Goal: Navigation & Orientation: Find specific page/section

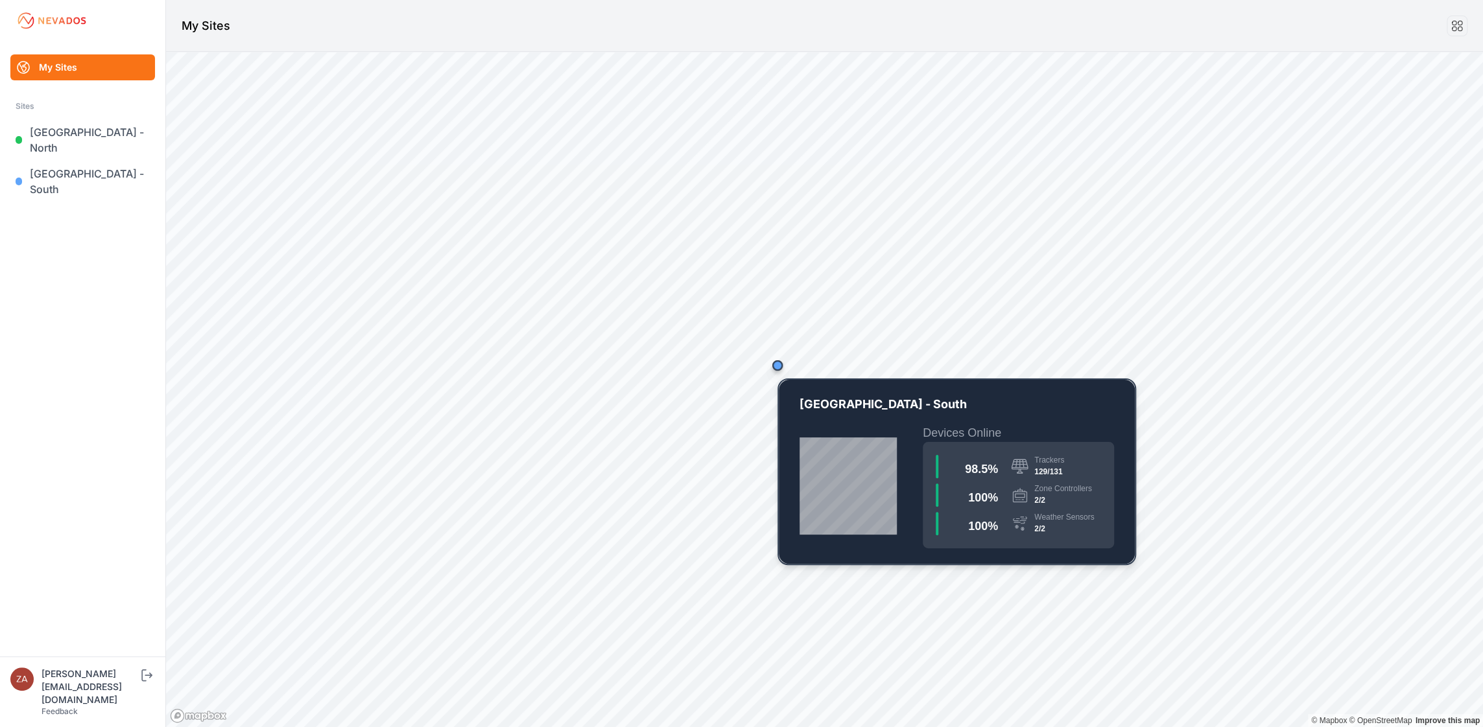
click at [778, 368] on div "Map marker" at bounding box center [777, 365] width 10 height 10
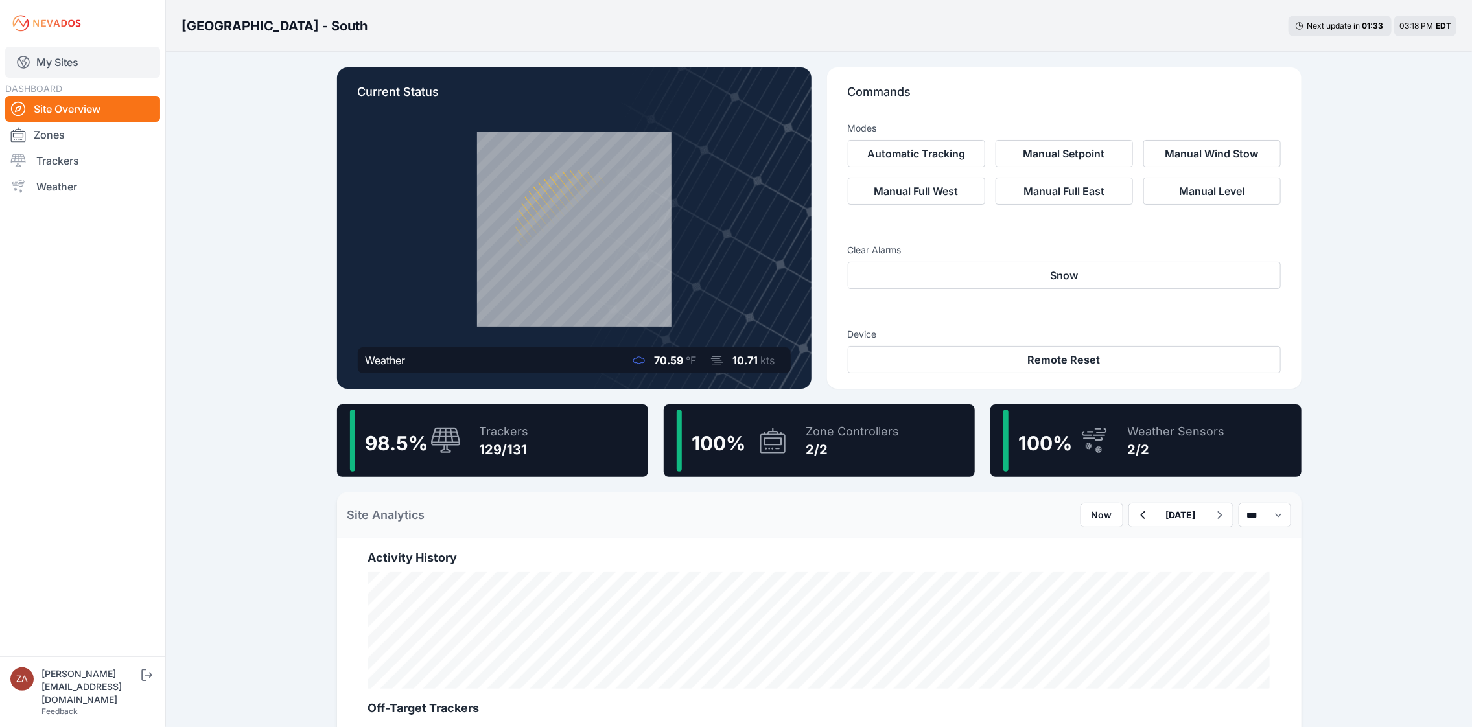
click at [43, 55] on link "My Sites" at bounding box center [82, 62] width 155 height 31
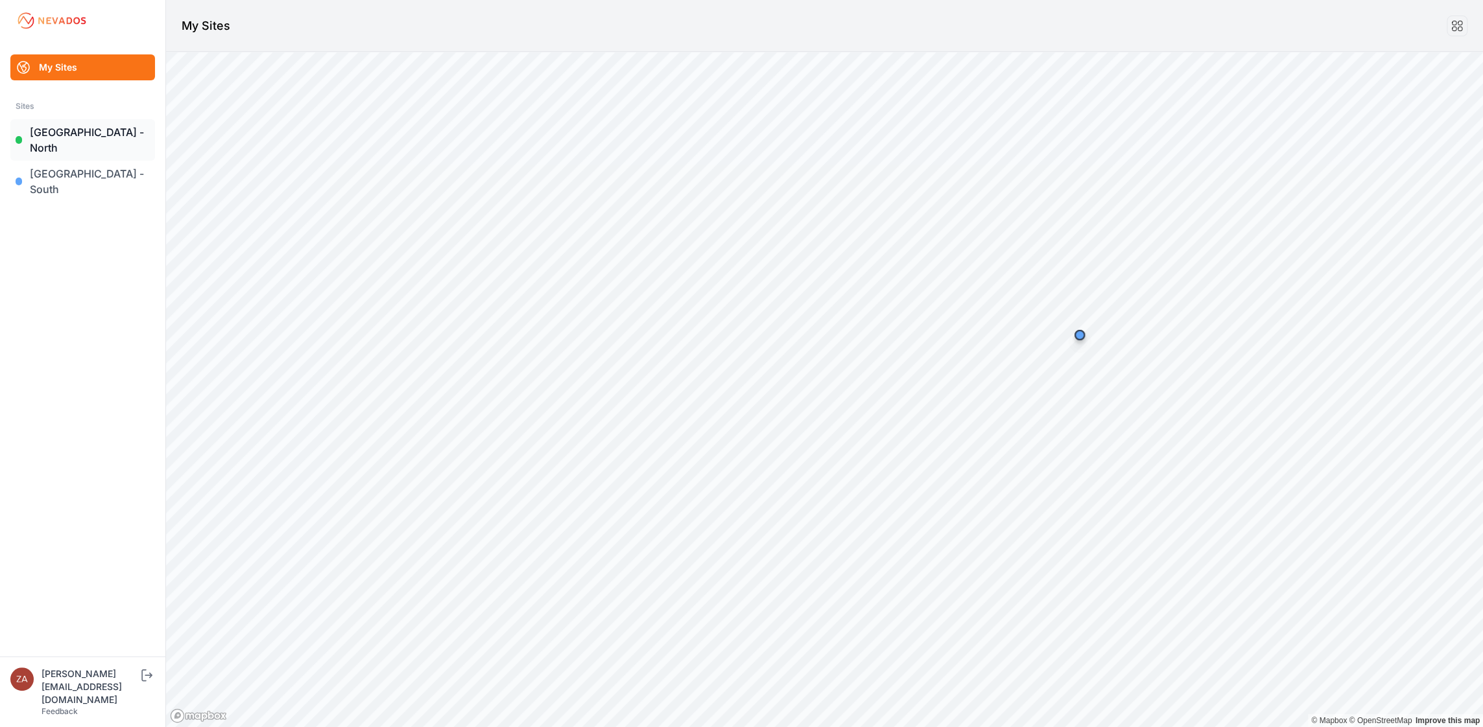
click at [82, 137] on link "East Road - North" at bounding box center [82, 139] width 145 height 41
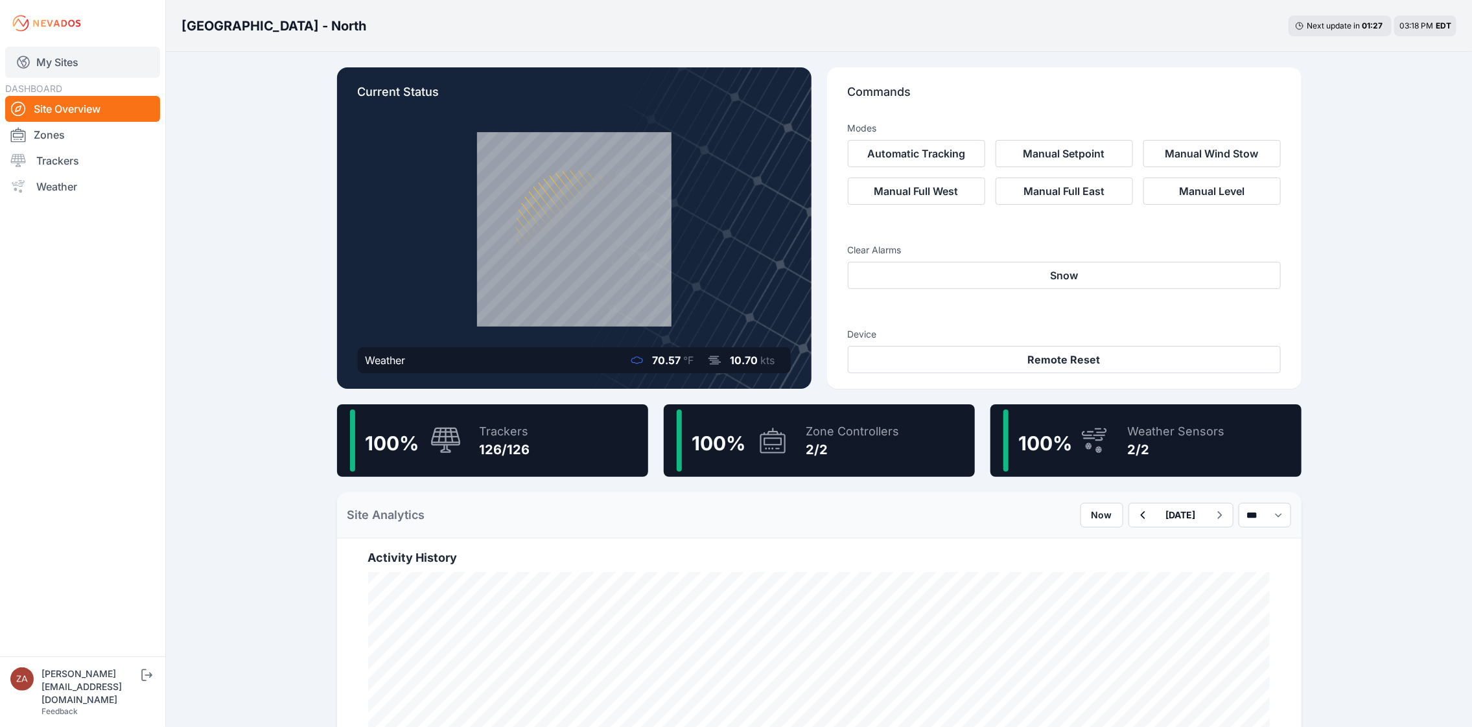
click at [50, 64] on link "My Sites" at bounding box center [82, 62] width 155 height 31
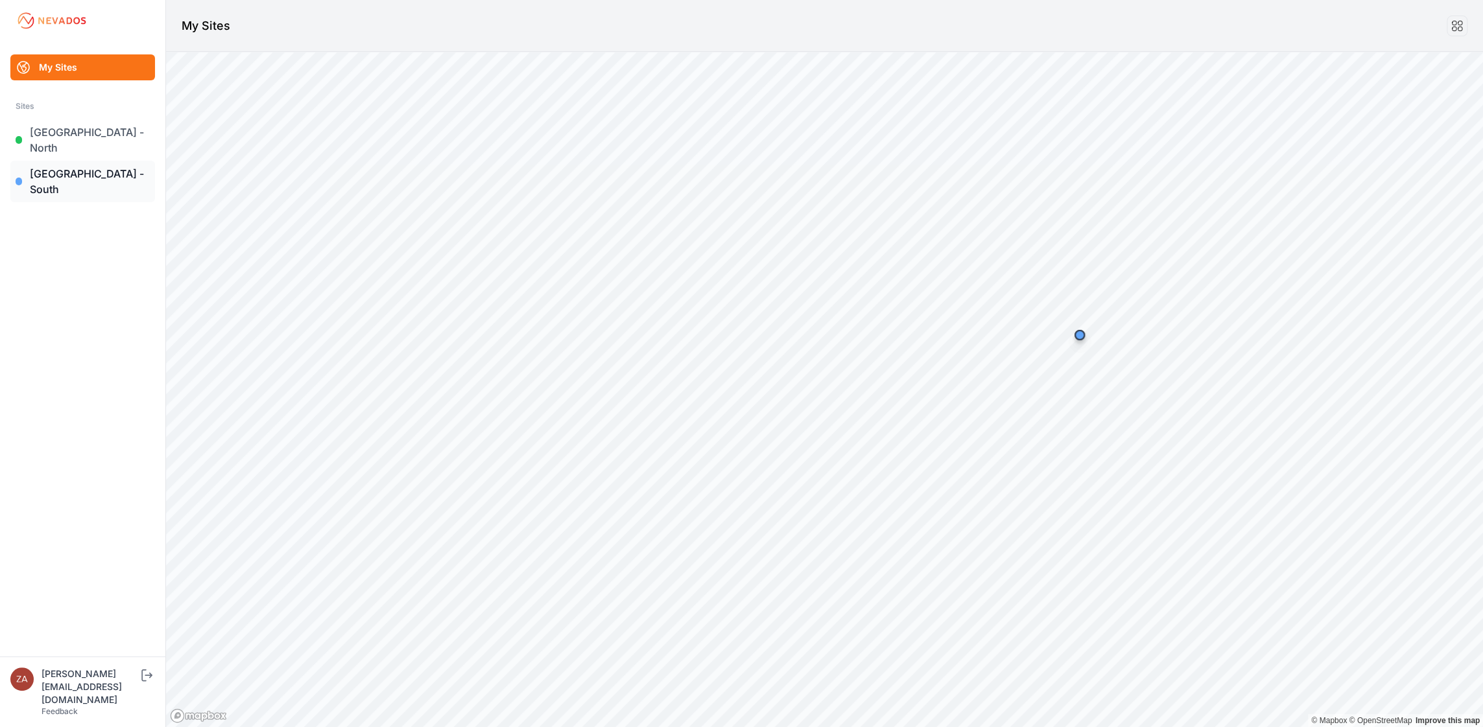
click at [62, 161] on link "East Road - South" at bounding box center [82, 181] width 145 height 41
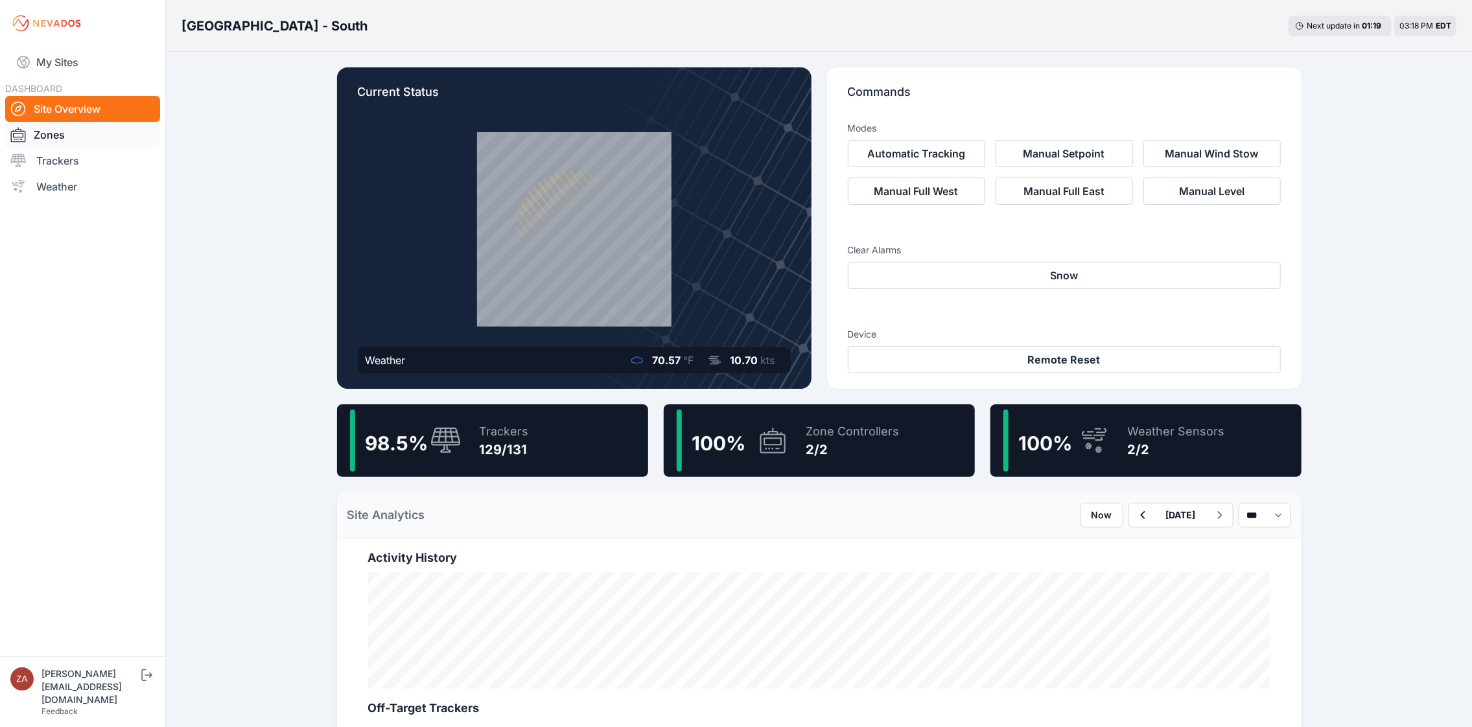
click at [63, 134] on link "Zones" at bounding box center [82, 135] width 155 height 26
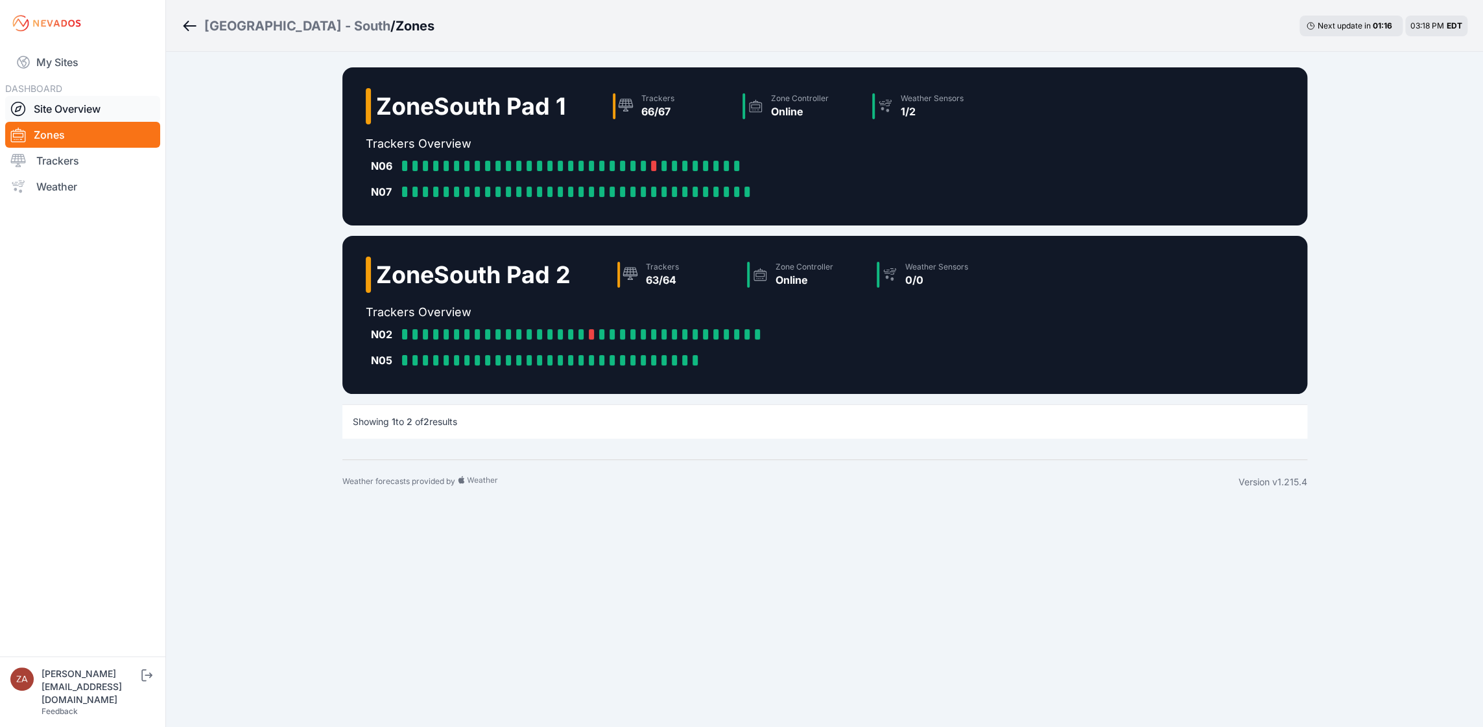
click at [82, 100] on link "Site Overview" at bounding box center [82, 109] width 155 height 26
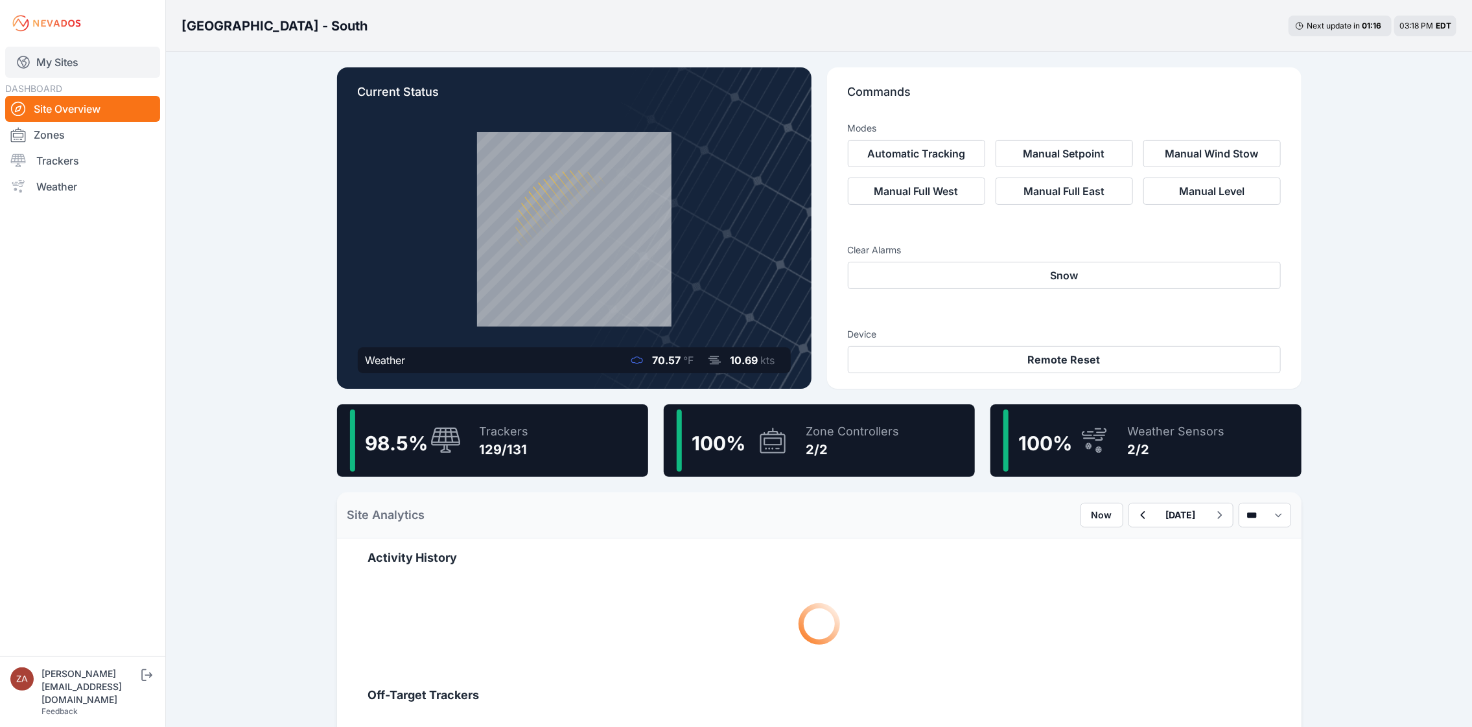
click at [65, 62] on link "My Sites" at bounding box center [82, 62] width 155 height 31
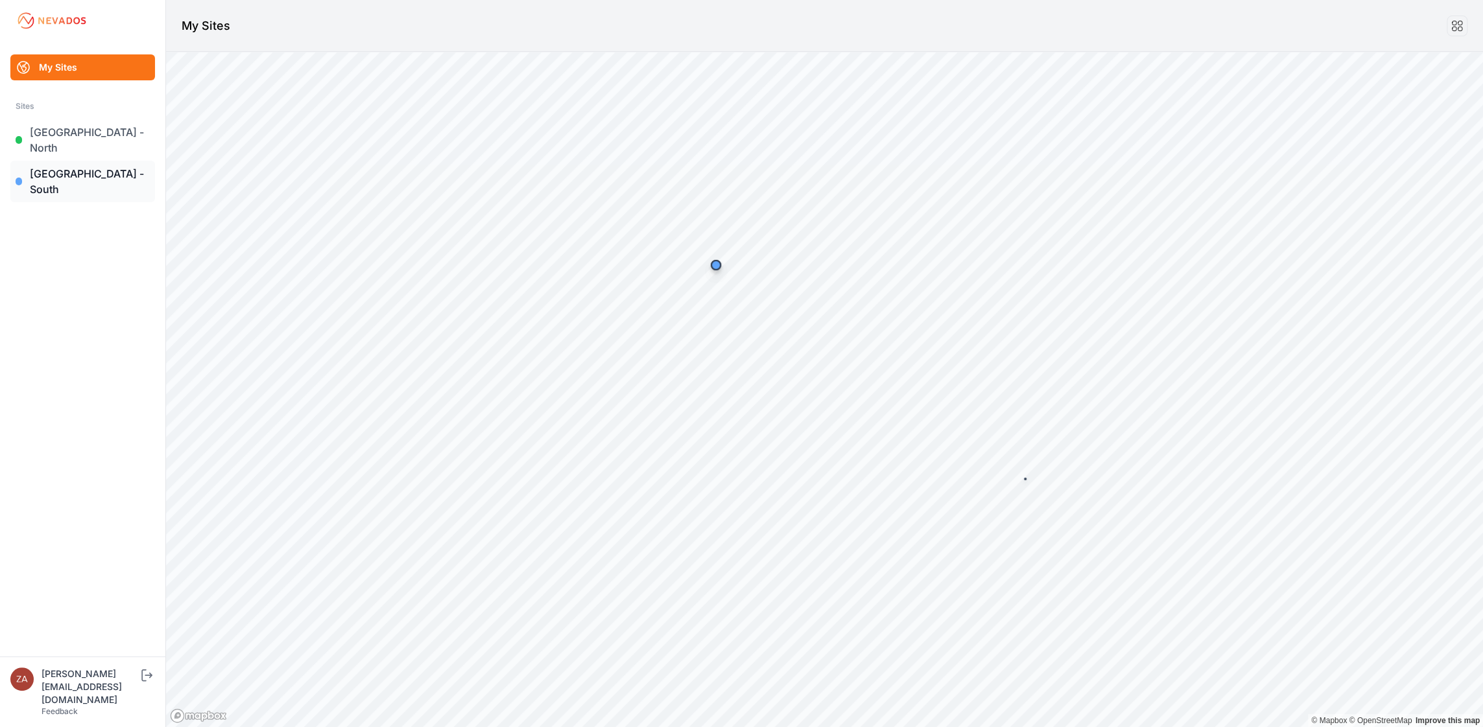
click at [87, 161] on link "East Road - South" at bounding box center [82, 181] width 145 height 41
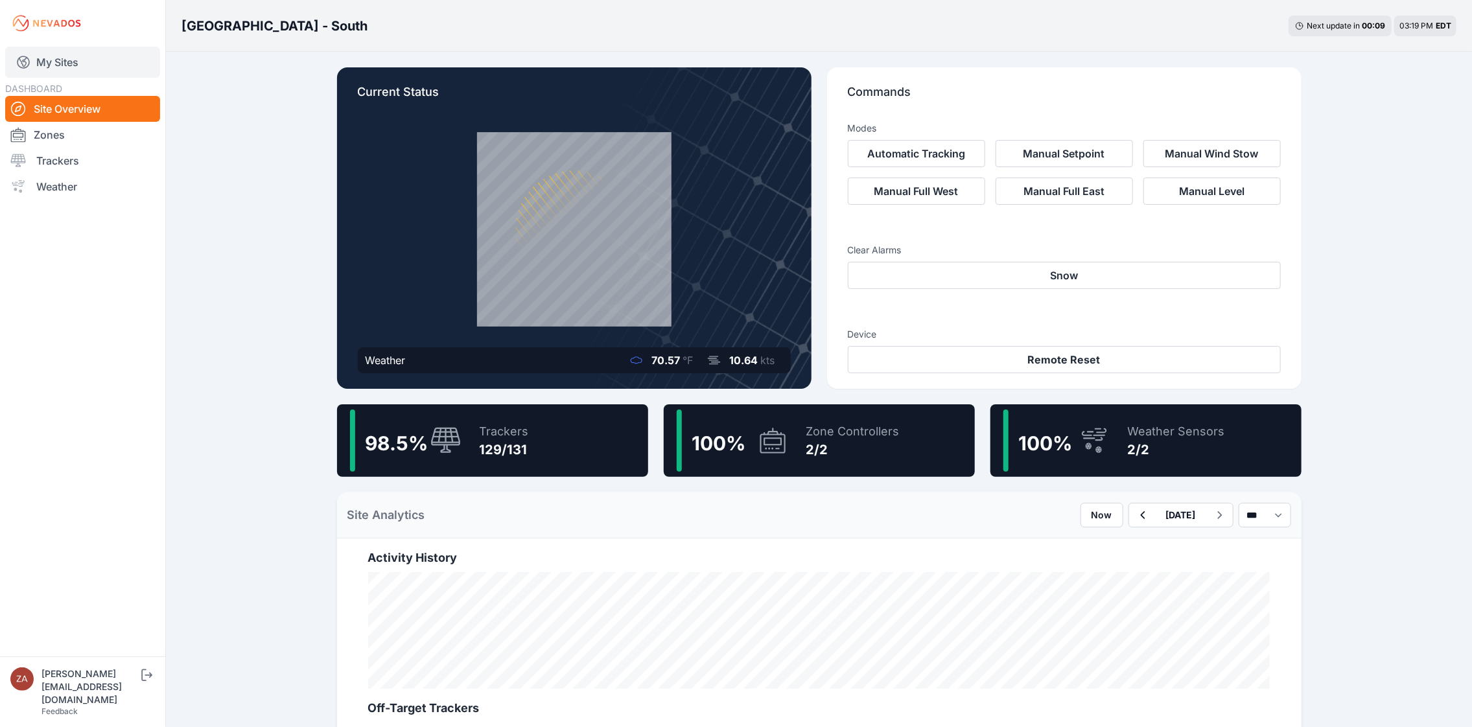
click at [51, 52] on link "My Sites" at bounding box center [82, 62] width 155 height 31
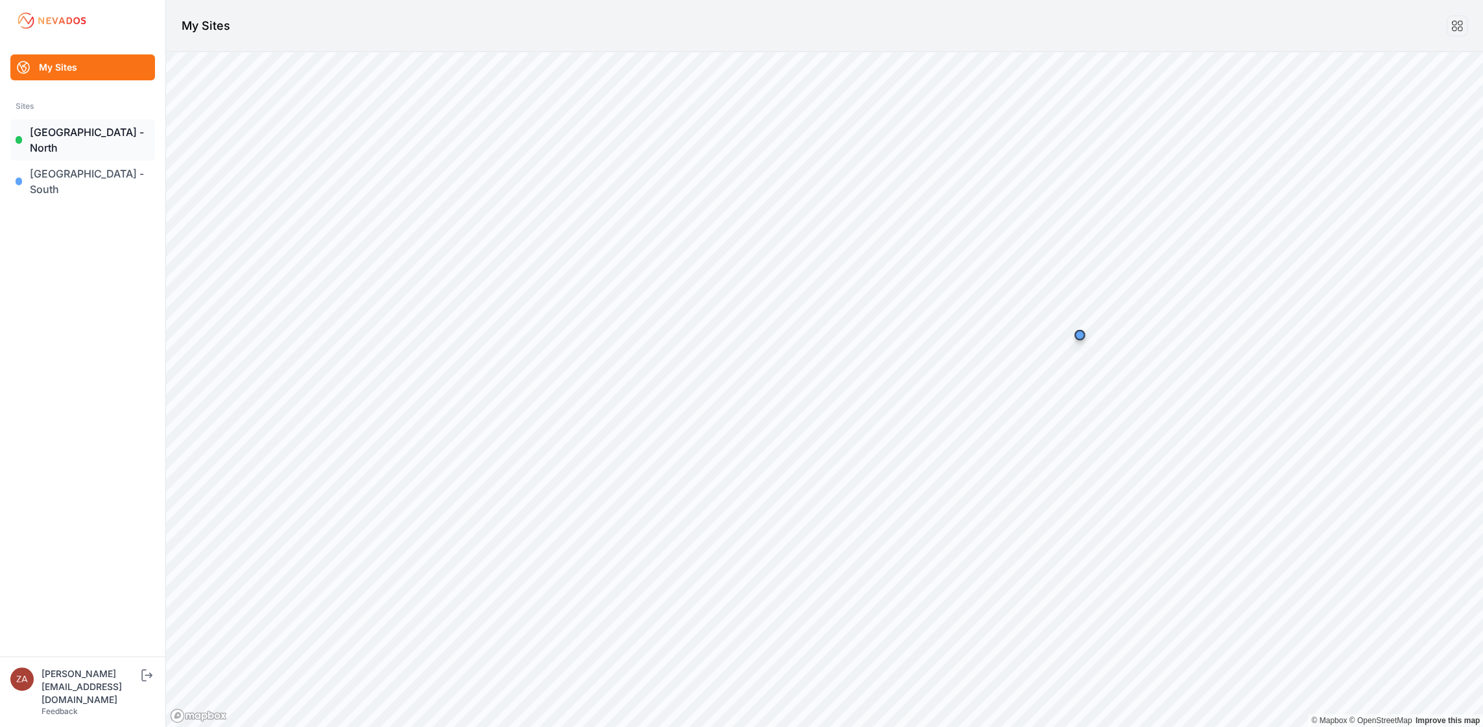
click at [92, 135] on link "East Road - North" at bounding box center [82, 139] width 145 height 41
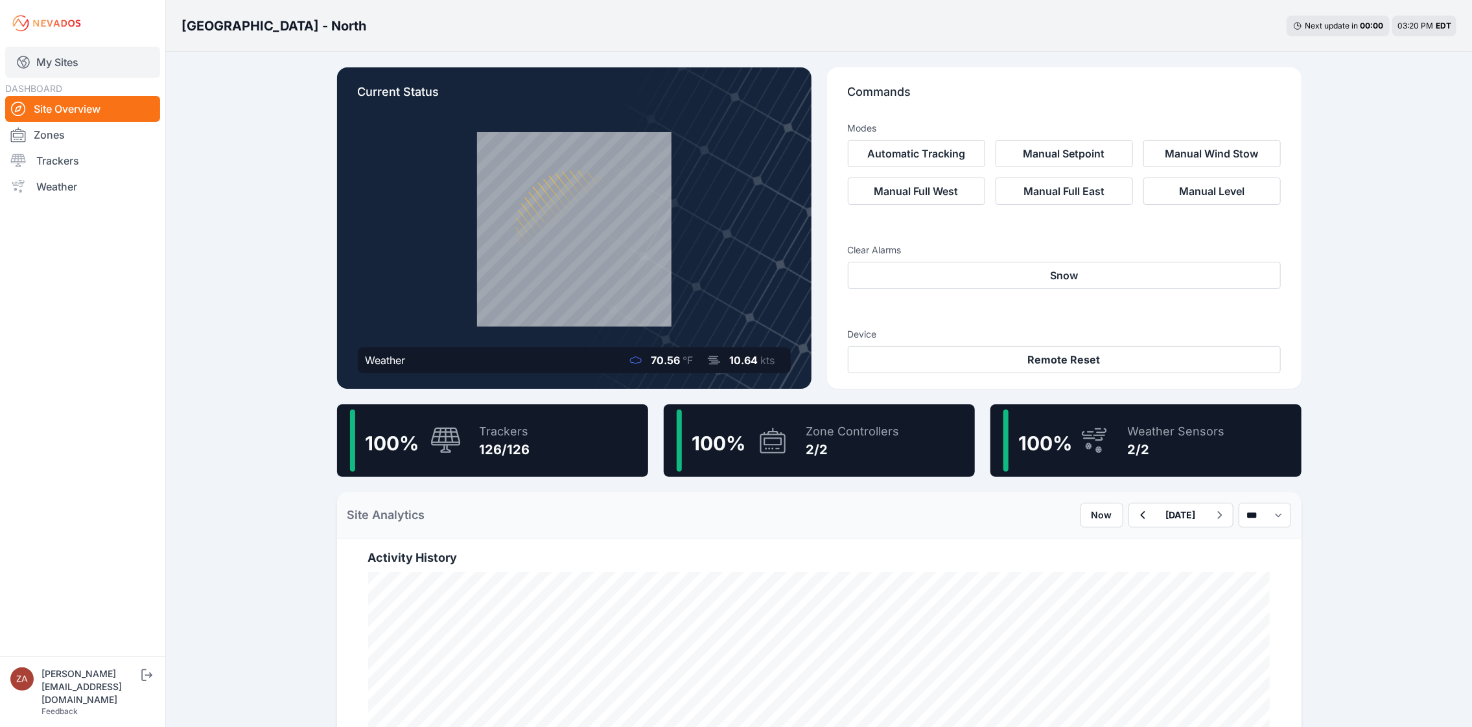
click at [84, 70] on link "My Sites" at bounding box center [82, 62] width 155 height 31
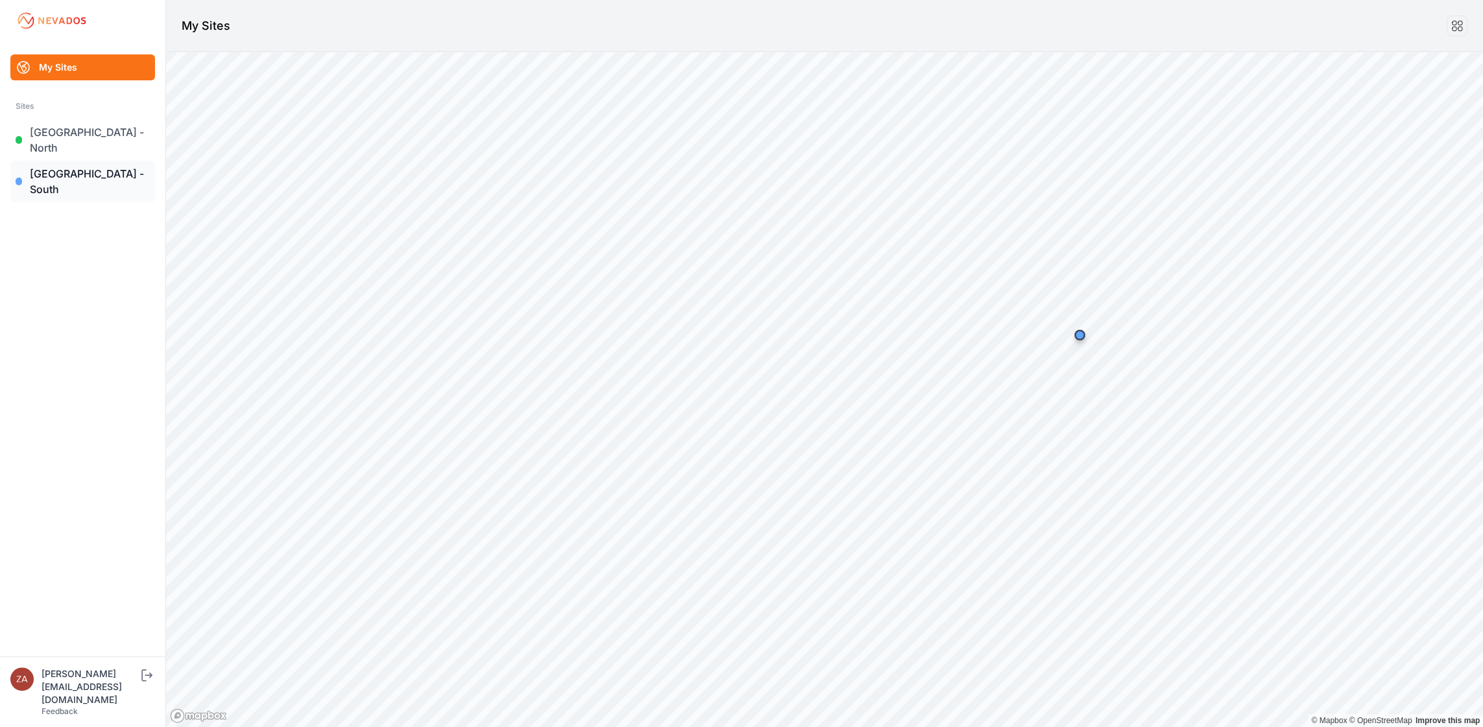
click at [80, 161] on link "East Road - South" at bounding box center [82, 181] width 145 height 41
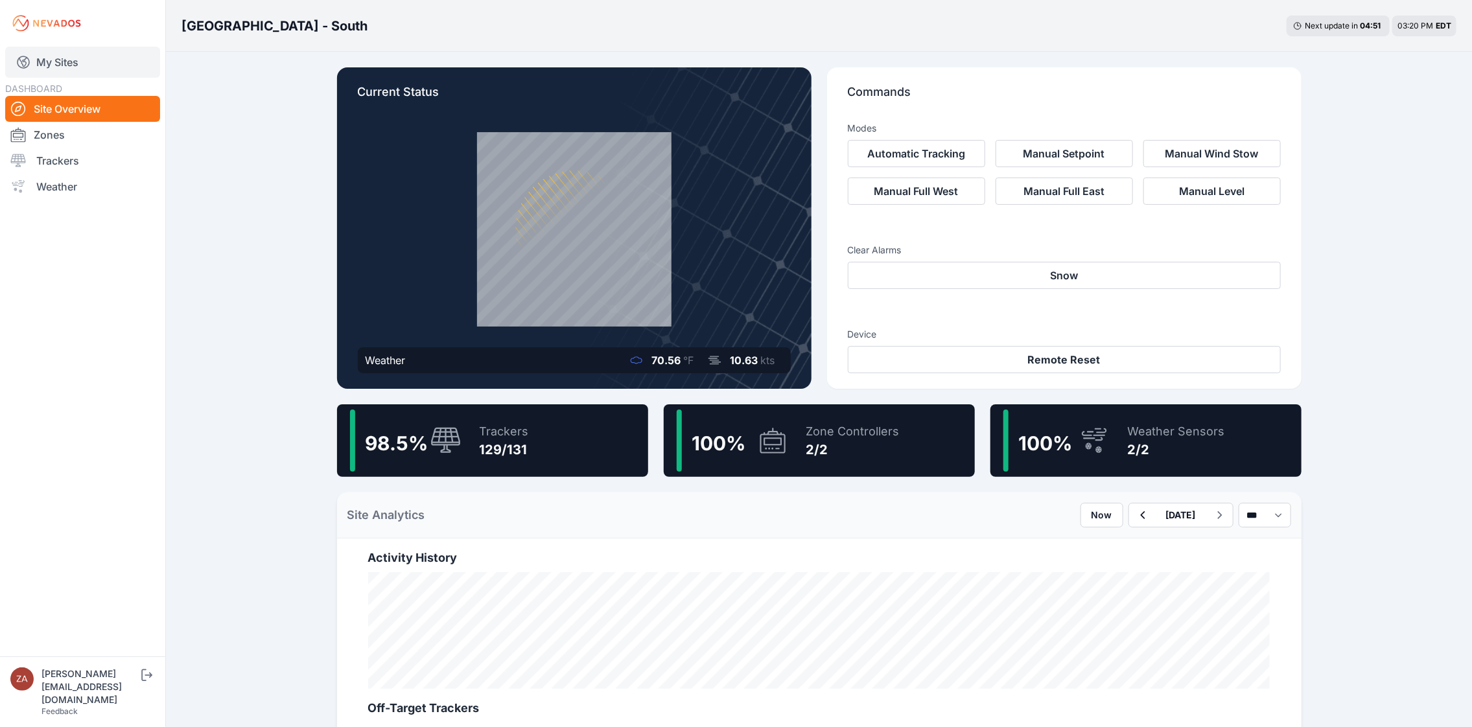
click at [75, 61] on link "My Sites" at bounding box center [82, 62] width 155 height 31
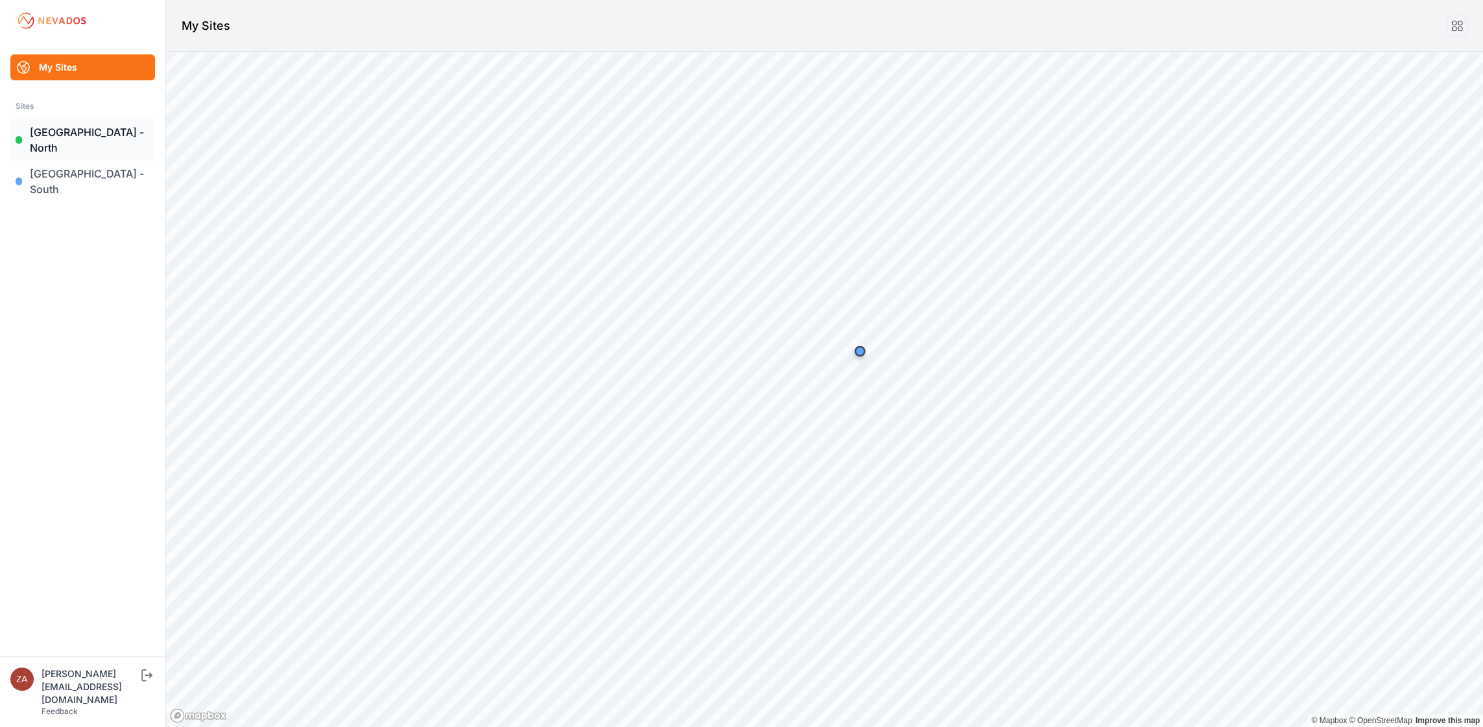
click at [82, 135] on link "East Road - North" at bounding box center [82, 139] width 145 height 41
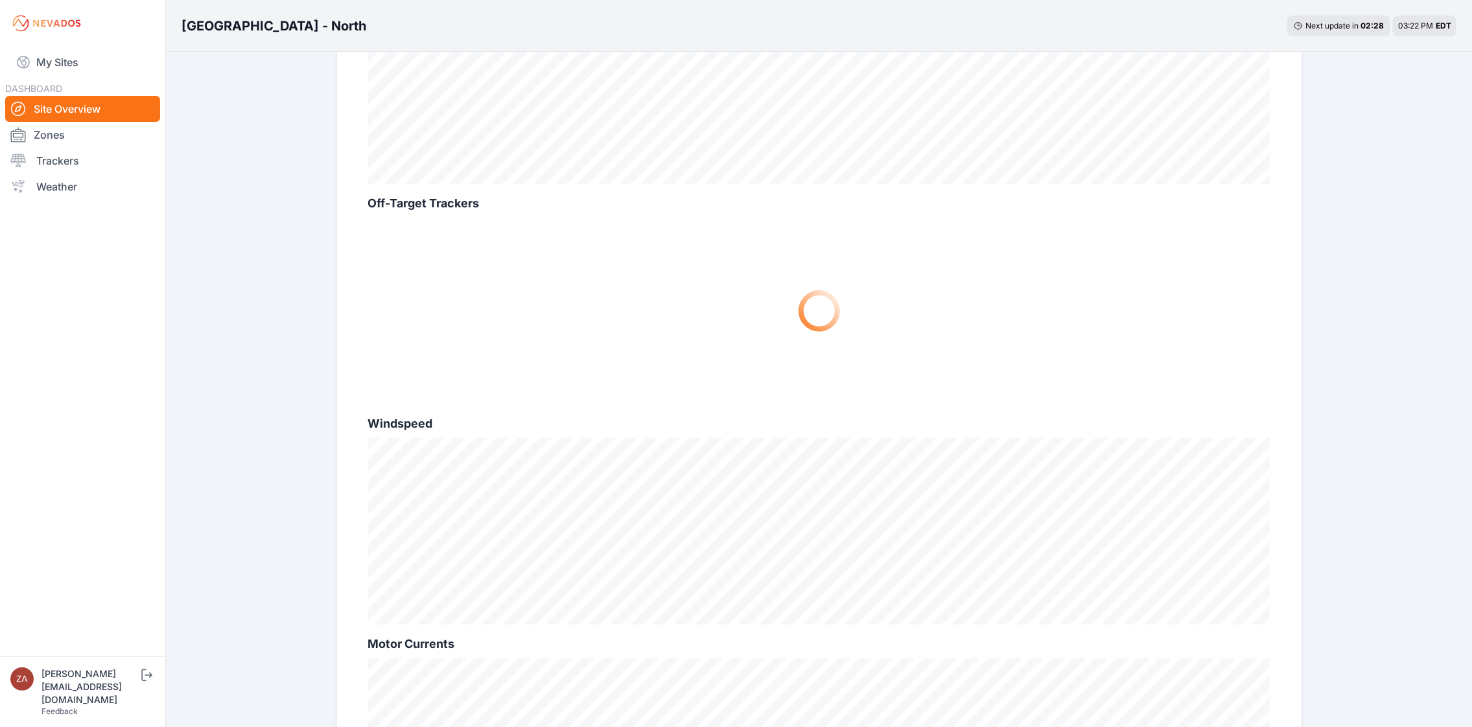
scroll to position [389, 0]
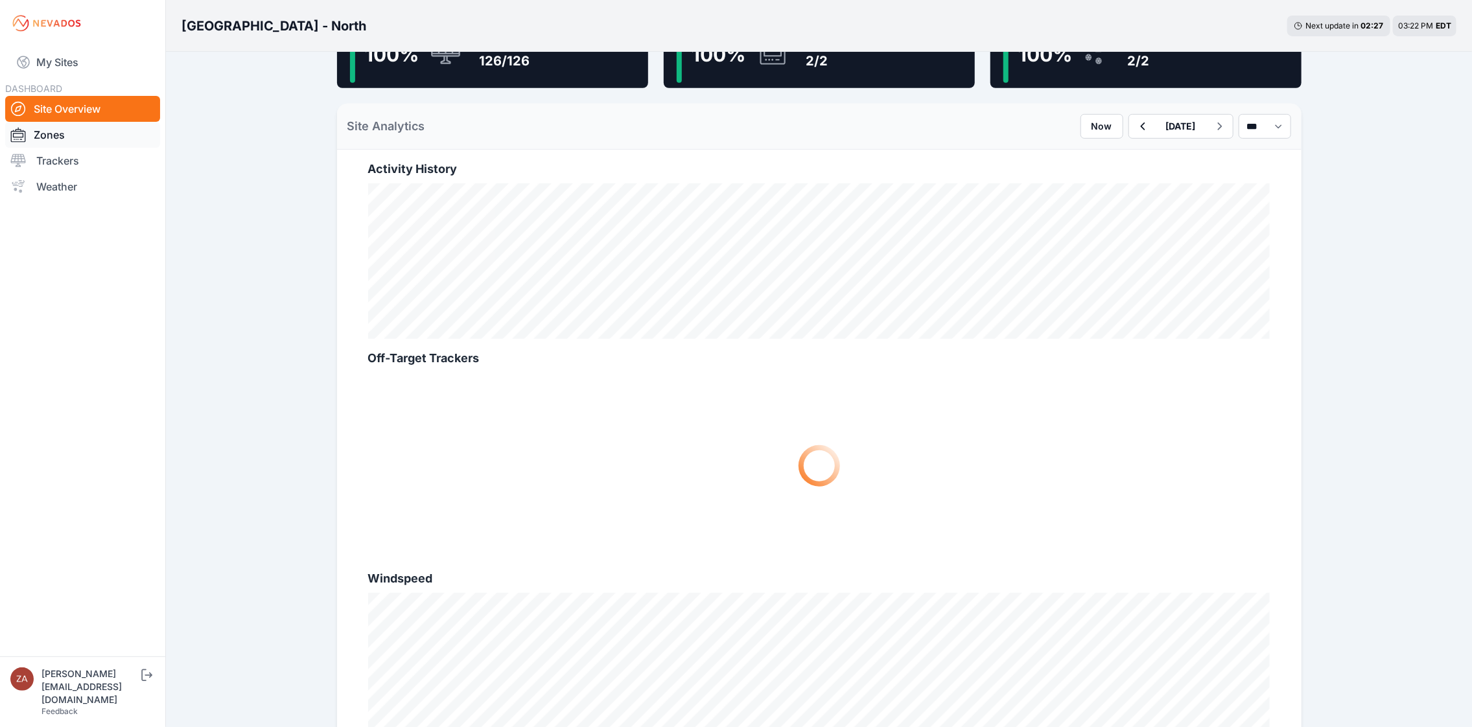
click at [71, 137] on link "Zones" at bounding box center [82, 135] width 155 height 26
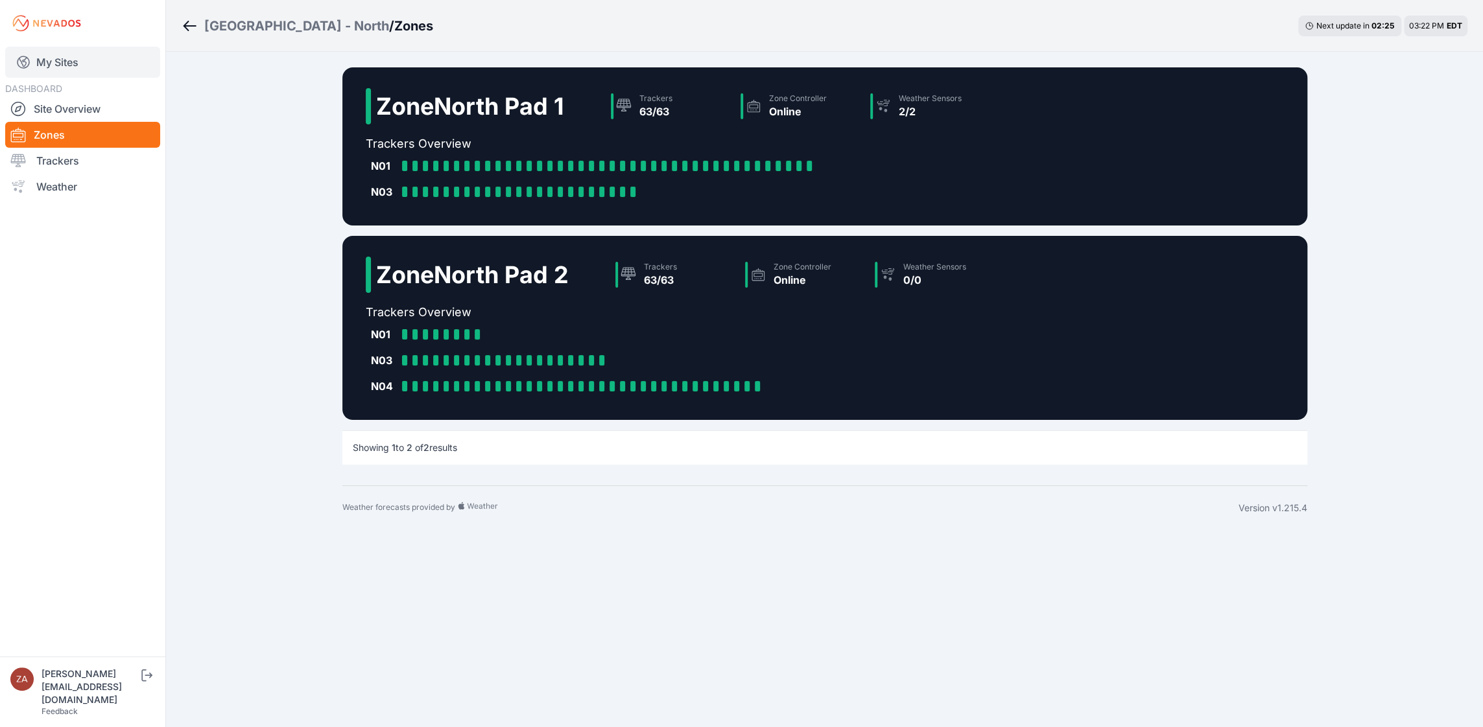
click at [69, 64] on link "My Sites" at bounding box center [82, 62] width 155 height 31
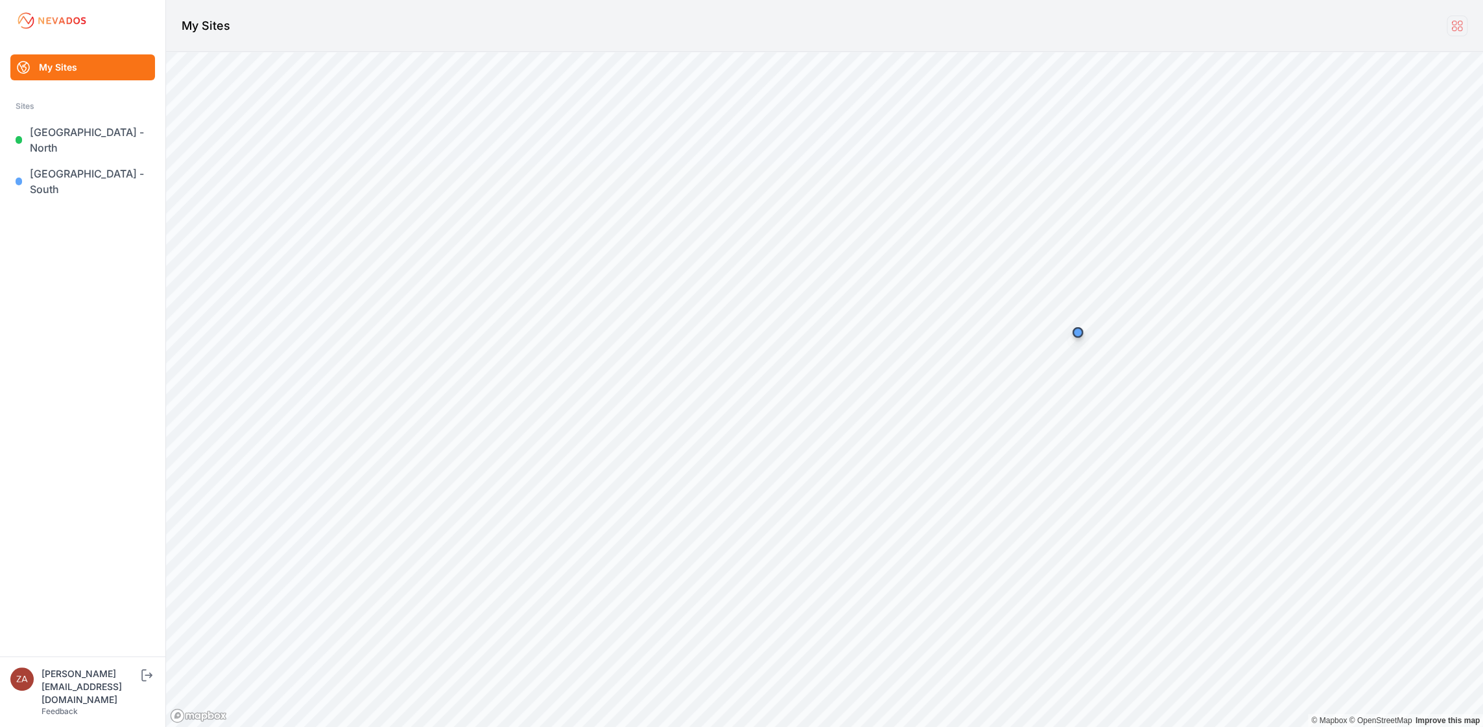
click at [1455, 20] on icon at bounding box center [1457, 26] width 14 height 14
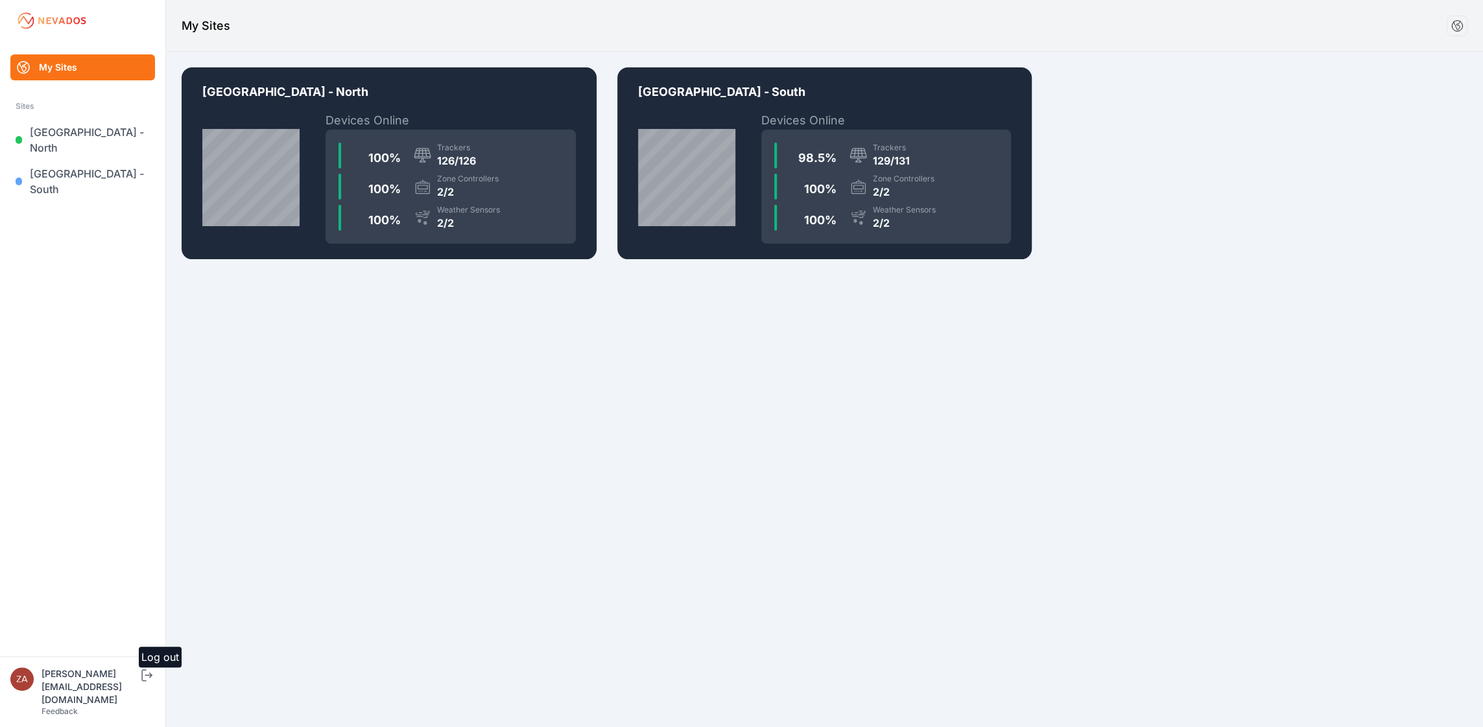
click at [148, 683] on icon "submit" at bounding box center [147, 676] width 16 height 16
click at [145, 683] on icon "submit" at bounding box center [147, 676] width 16 height 16
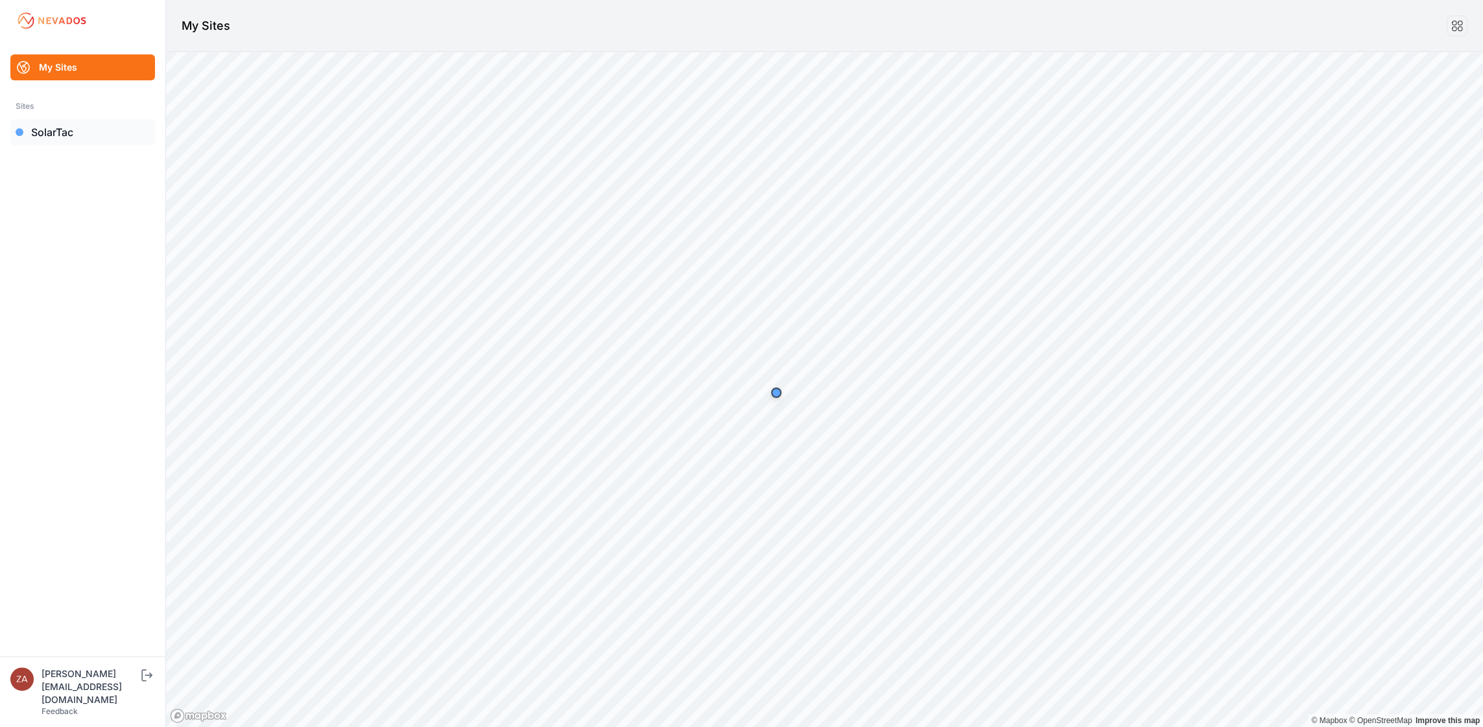
click at [80, 132] on link "SolarTac" at bounding box center [82, 132] width 145 height 26
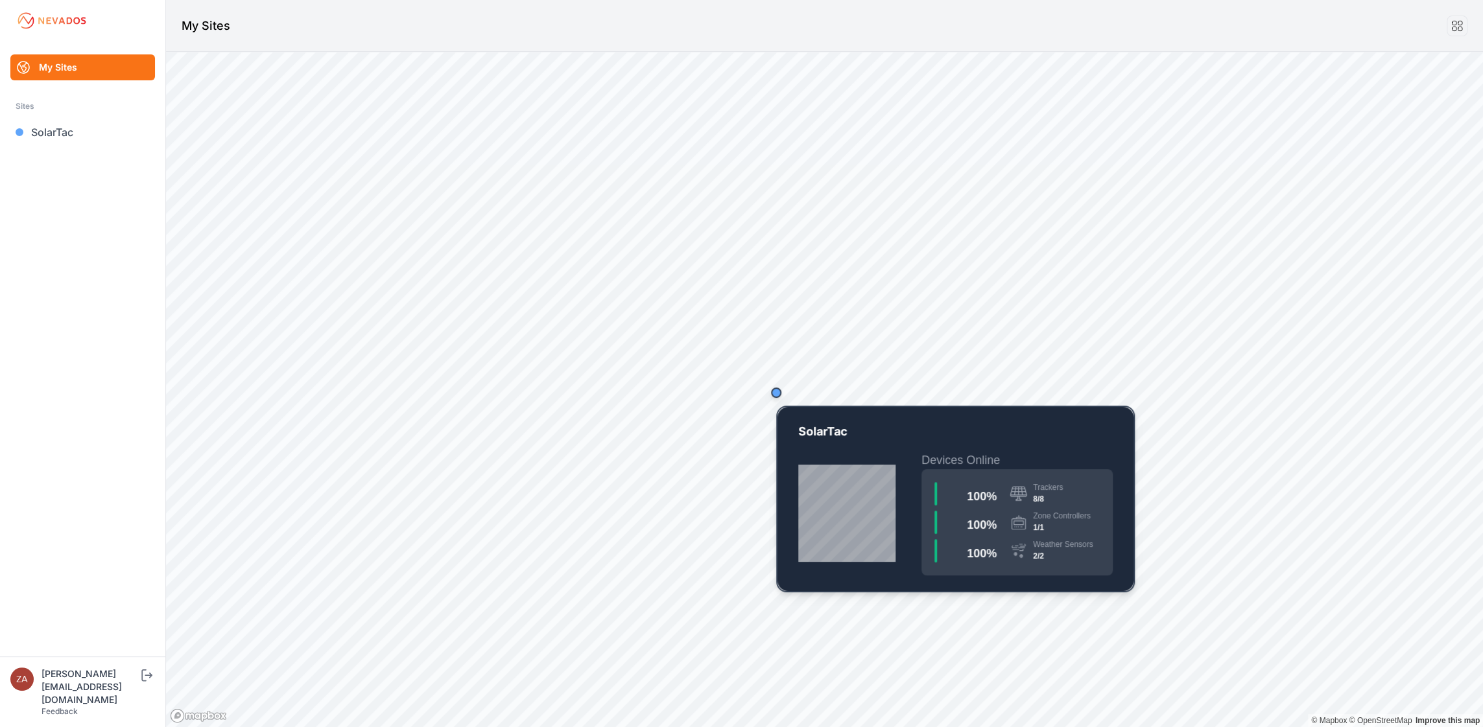
click at [772, 392] on div "Map marker" at bounding box center [776, 393] width 10 height 10
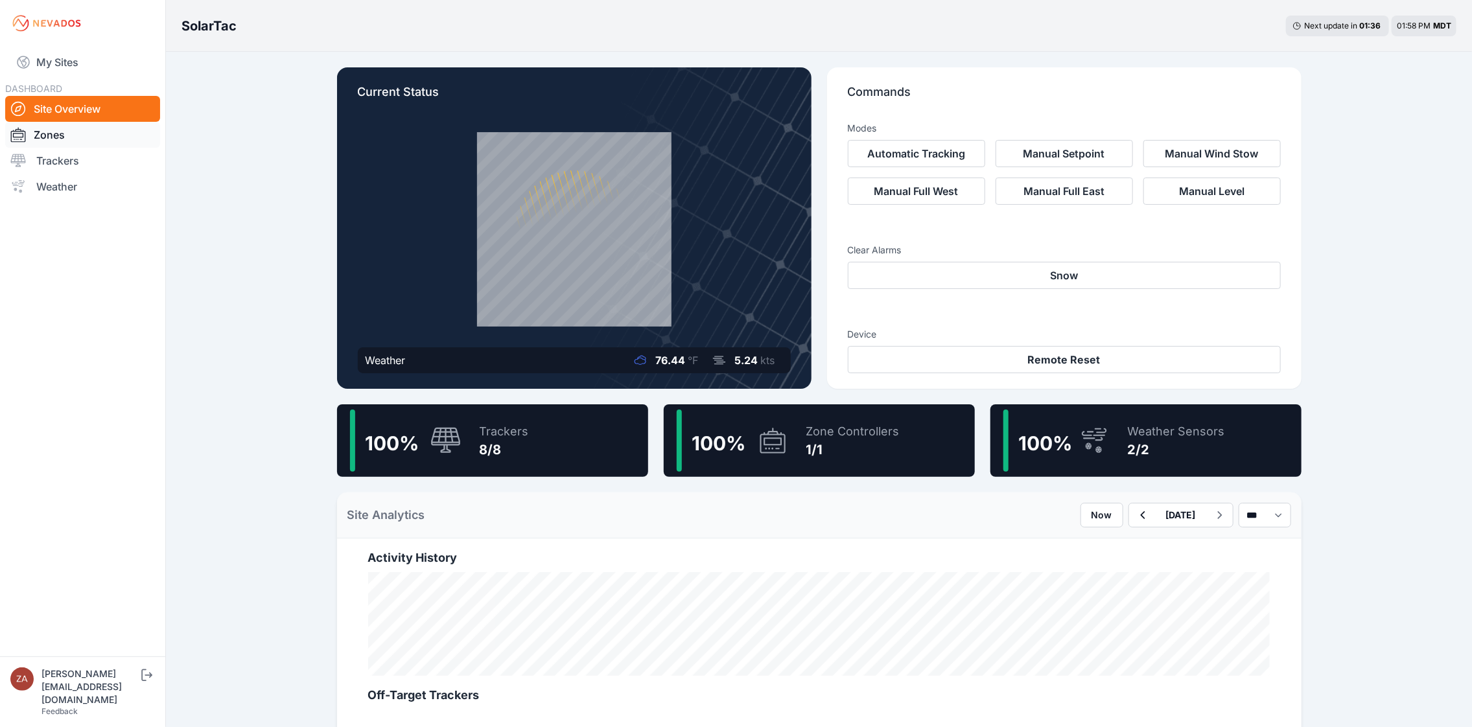
click at [69, 137] on link "Zones" at bounding box center [82, 135] width 155 height 26
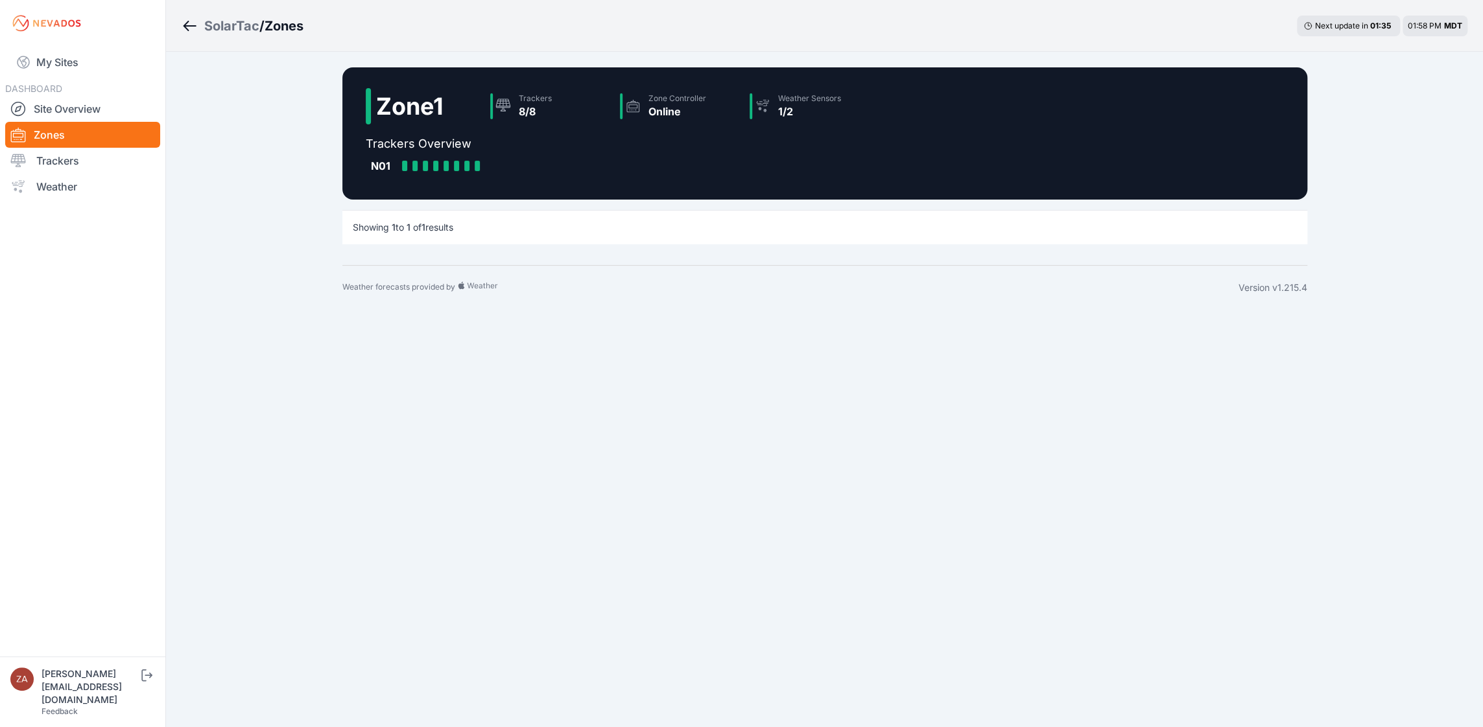
click at [405, 98] on h2 "Zone 1" at bounding box center [409, 106] width 67 height 26
click at [405, 165] on div at bounding box center [404, 166] width 5 height 10
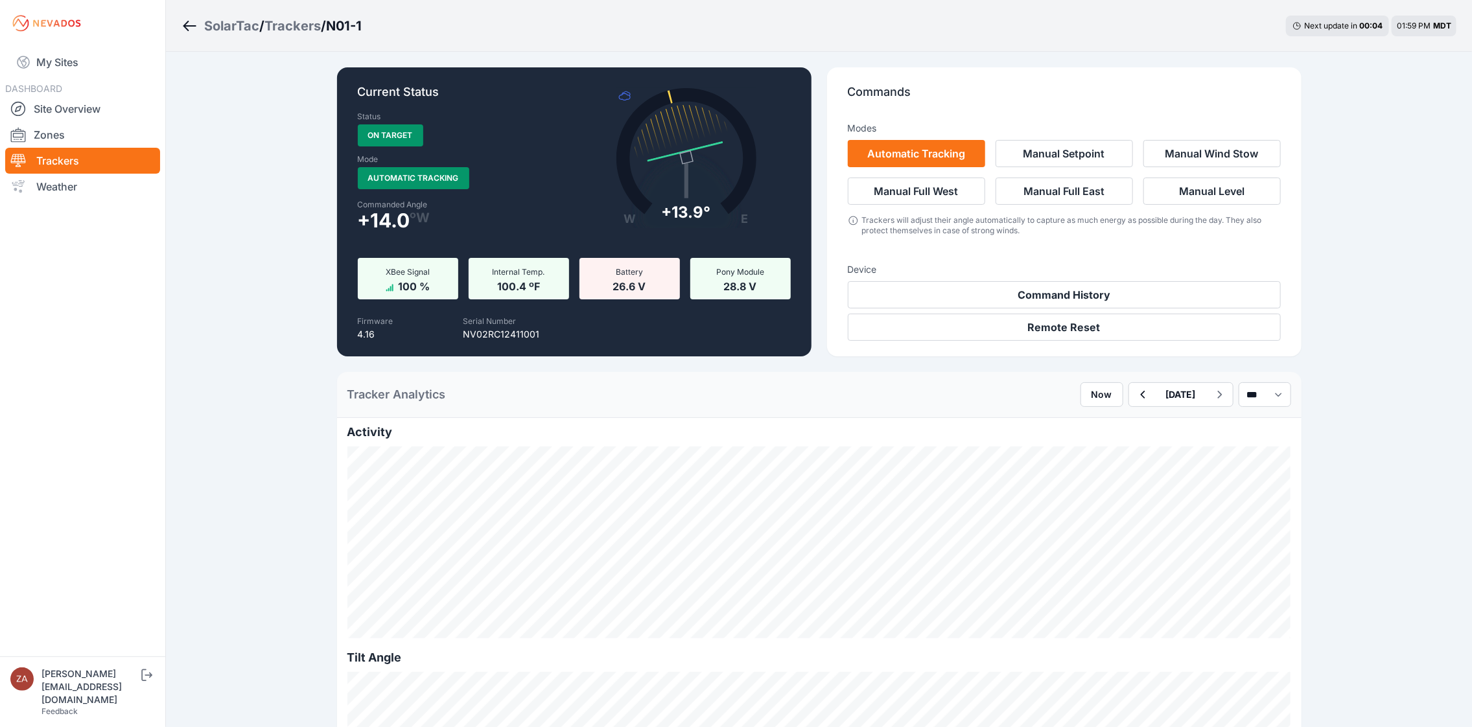
drag, startPoint x: 1334, startPoint y: 165, endPoint x: 1346, endPoint y: 204, distance: 41.2
click at [43, 180] on link "Weather" at bounding box center [82, 187] width 155 height 26
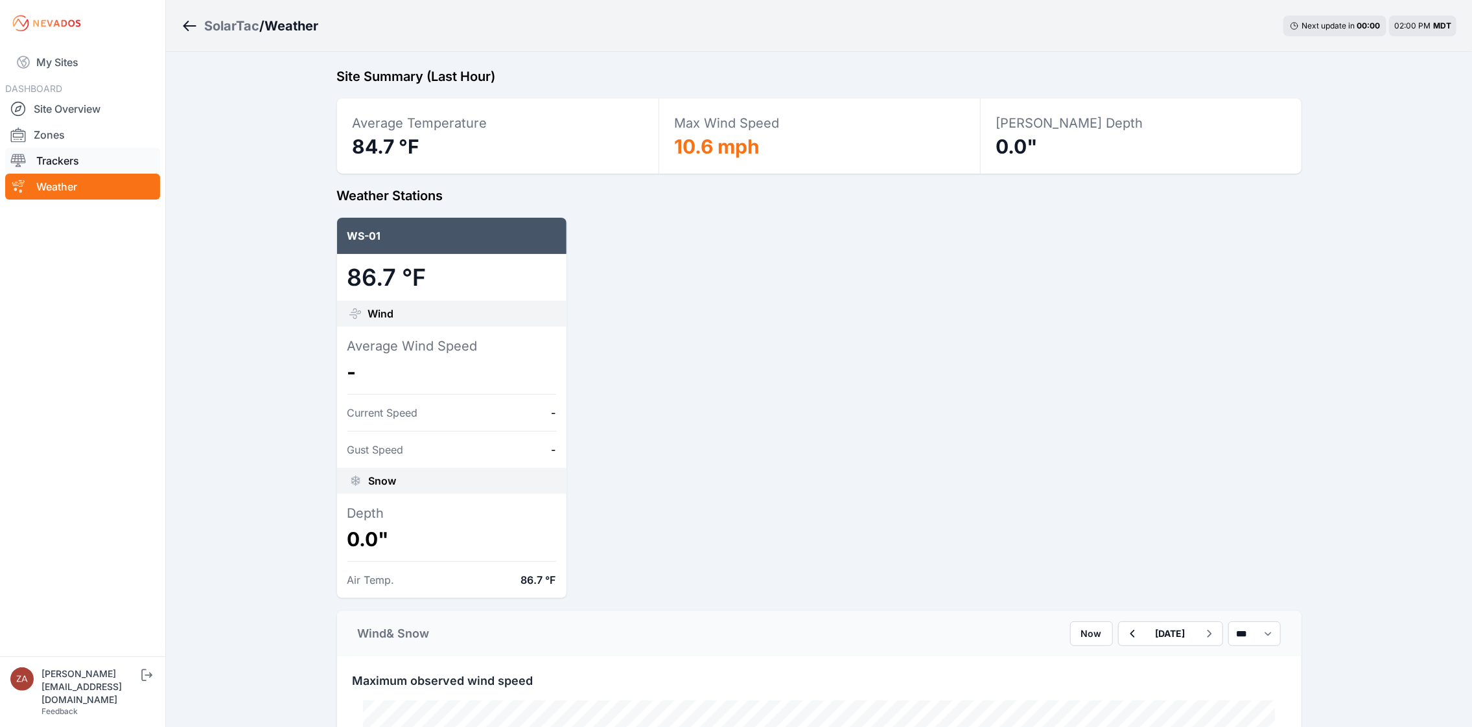
click at [65, 170] on link "Trackers" at bounding box center [82, 161] width 155 height 26
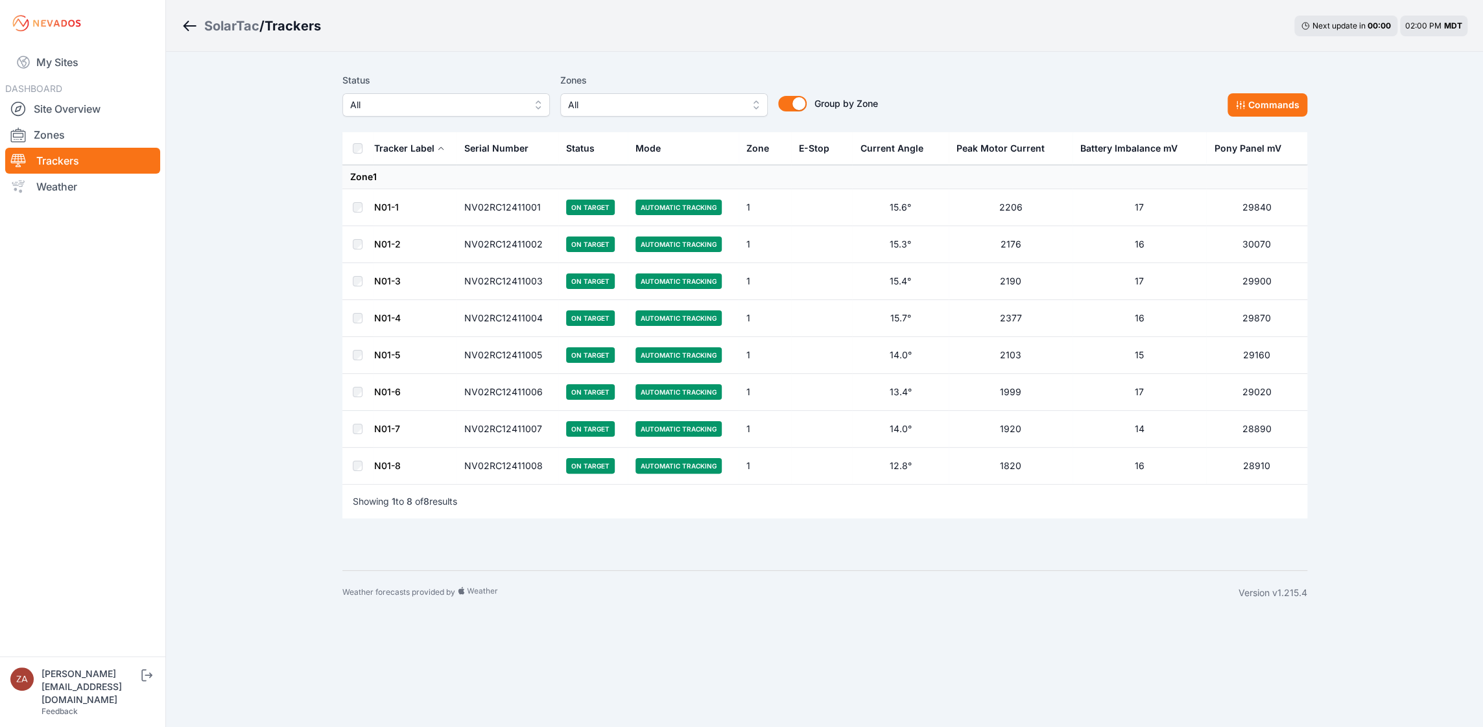
click at [1381, 251] on div "SolarTac / Trackers Next update in 00 : 00 02:00 PM MDT Status All Zones All Gr…" at bounding box center [741, 307] width 1483 height 615
